Goal: Task Accomplishment & Management: Use online tool/utility

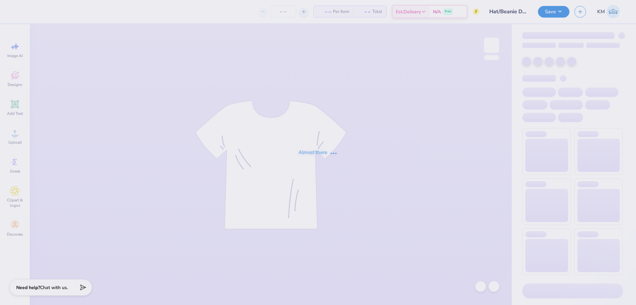
type input "12"
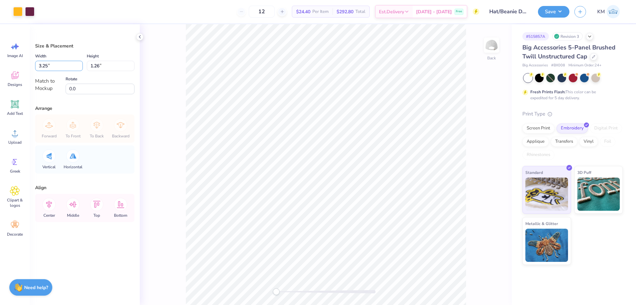
drag, startPoint x: 64, startPoint y: 64, endPoint x: 29, endPoint y: 64, distance: 35.1
click at [29, 64] on div "Art colors 12 $24.40 Per Item $292.80 Total Est. Delivery [DATE] - [DATE] Free …" at bounding box center [318, 152] width 636 height 305
type input "5.00"
type input "1.94"
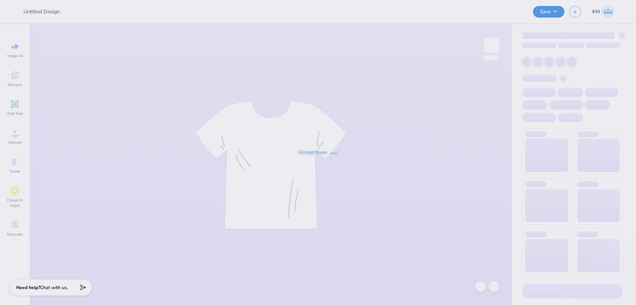
type input "Hat/Beanie Design"
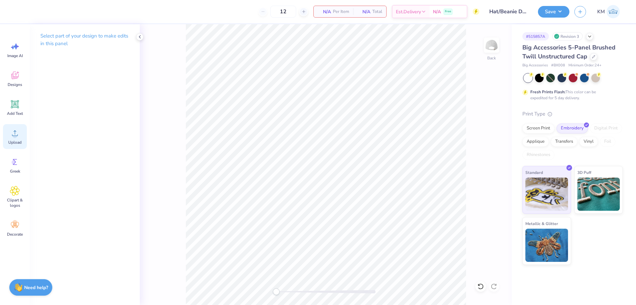
click at [18, 131] on icon at bounding box center [15, 133] width 10 height 10
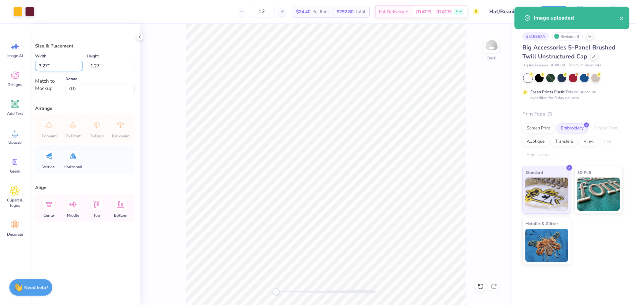
click at [48, 66] on input "3.27" at bounding box center [59, 66] width 48 height 10
type input "5.00"
type input "1.94"
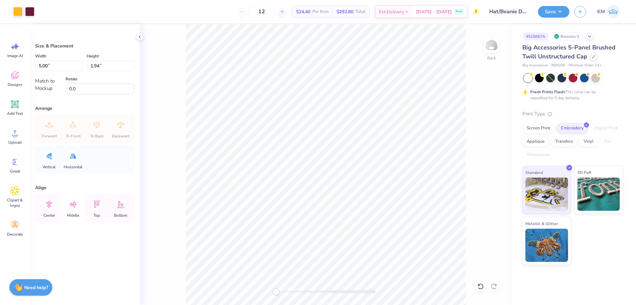
click at [73, 202] on icon at bounding box center [72, 204] width 13 height 13
click at [553, 10] on button "Save" at bounding box center [553, 11] width 31 height 12
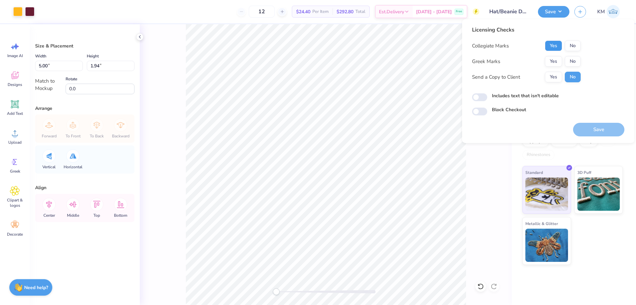
click at [554, 43] on button "Yes" at bounding box center [553, 45] width 17 height 11
click at [580, 65] on button "No" at bounding box center [573, 61] width 16 height 11
drag, startPoint x: 550, startPoint y: 79, endPoint x: 563, endPoint y: 93, distance: 19.5
click at [550, 79] on button "Yes" at bounding box center [553, 77] width 17 height 11
click at [583, 131] on button "Save" at bounding box center [598, 130] width 51 height 14
